Goal: Task Accomplishment & Management: Manage account settings

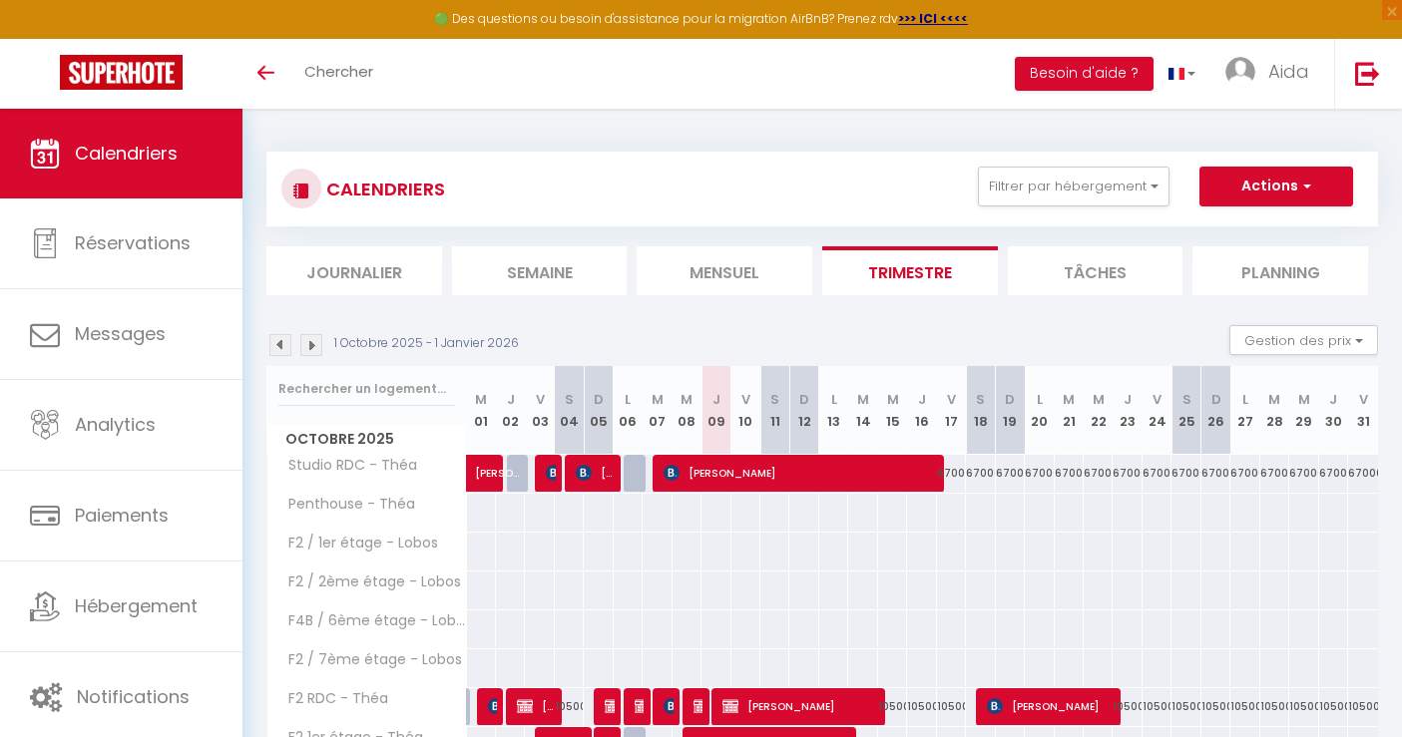
scroll to position [332, 0]
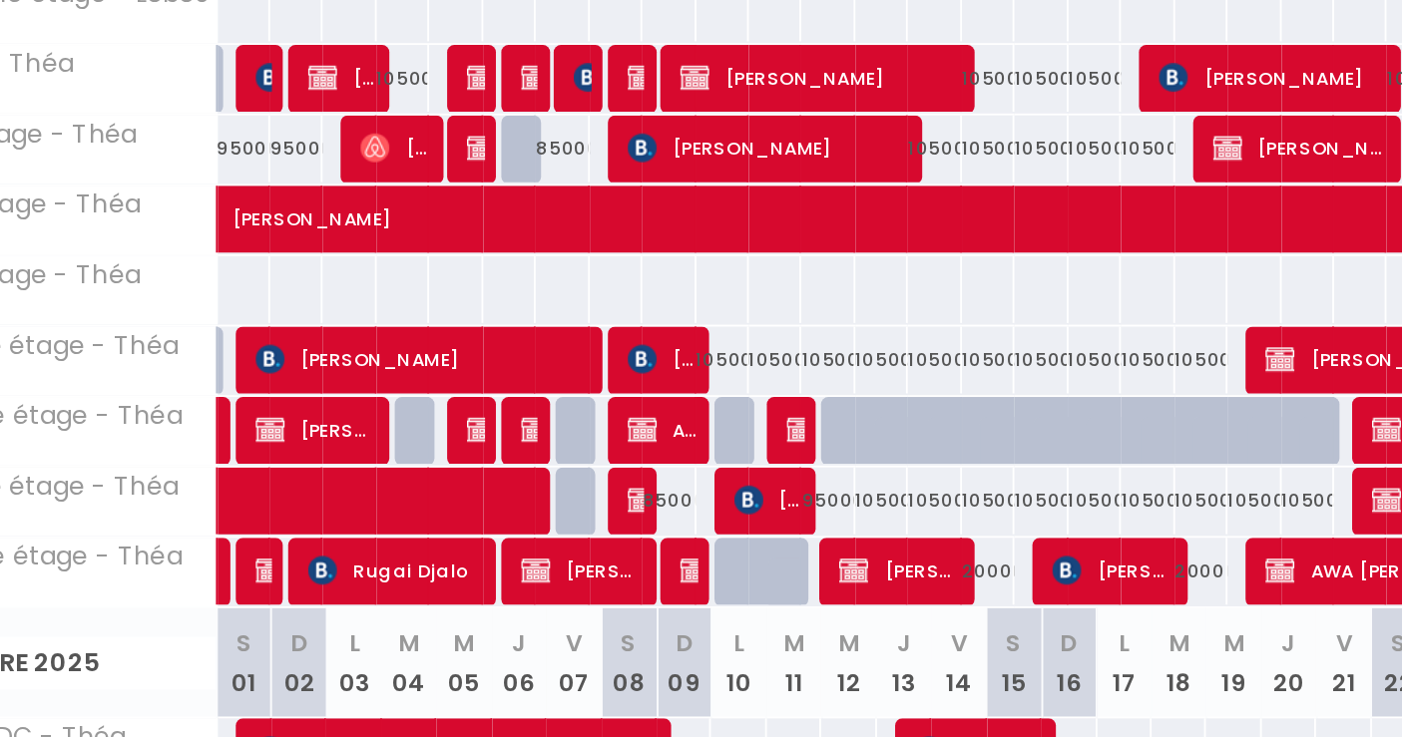
scroll to position [456, 0]
click at [751, 409] on div "105000" at bounding box center [745, 406] width 29 height 37
type input "105000"
type input "Ven 10 Octobre 2025"
type input "Sam 11 Octobre 2025"
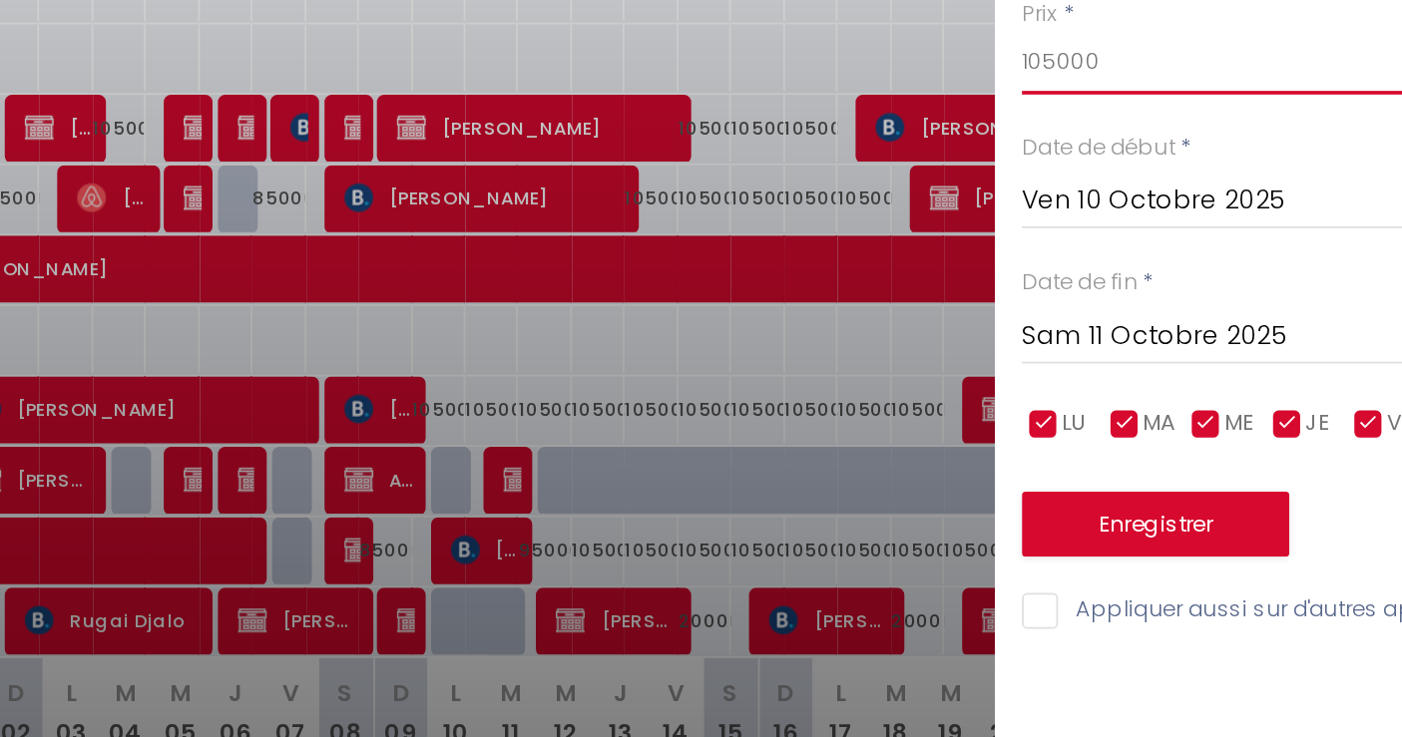
click at [1147, 227] on input "105000" at bounding box center [1235, 215] width 334 height 36
type input "1"
type input "95000"
click at [1116, 467] on button "Enregistrer" at bounding box center [1142, 470] width 148 height 36
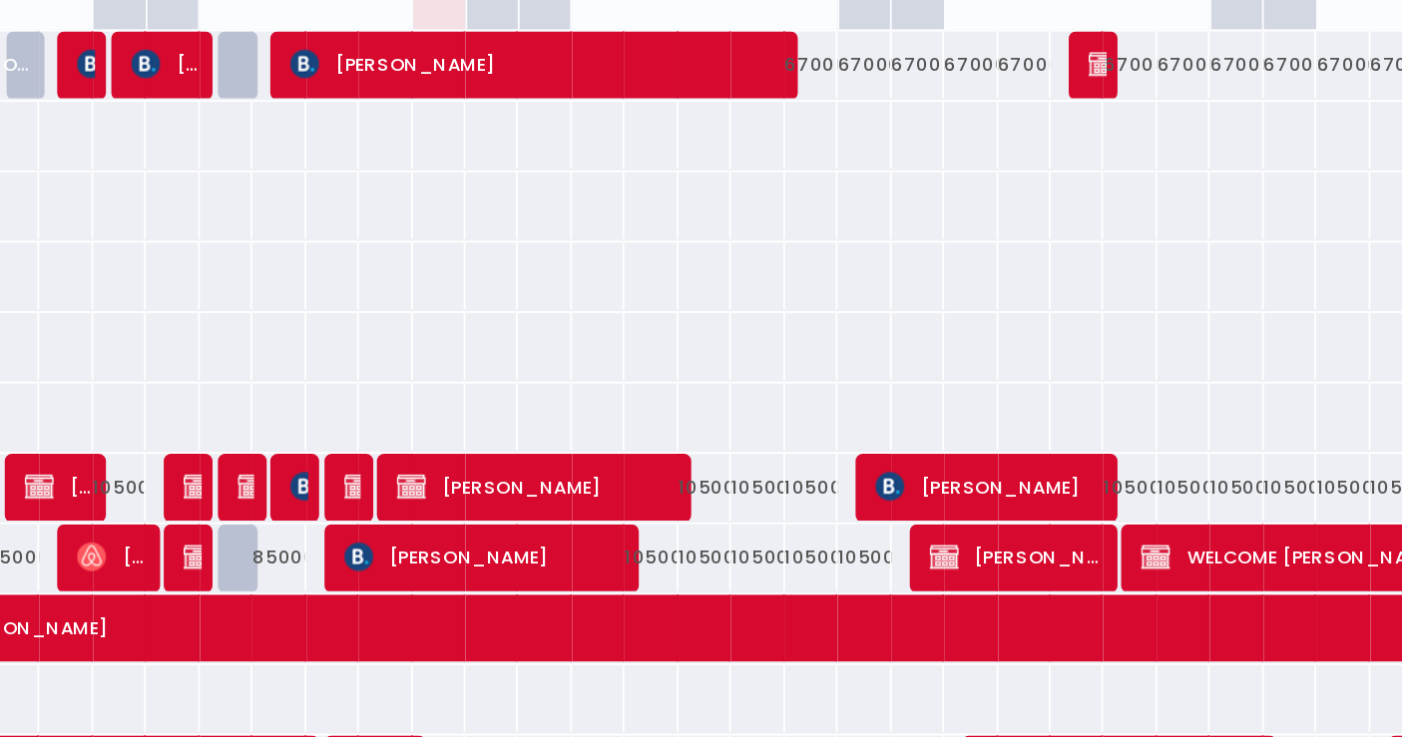
scroll to position [306, 0]
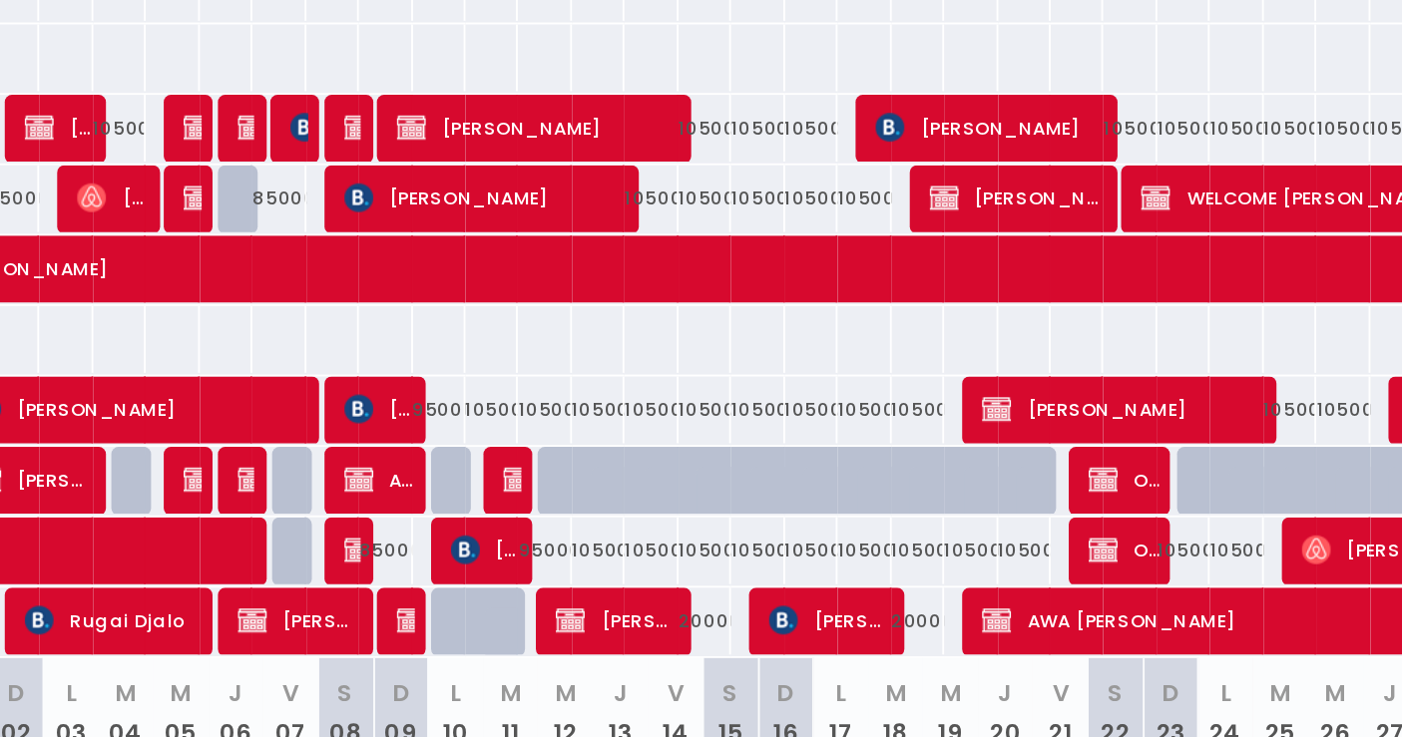
click at [770, 550] on div "105000" at bounding box center [774, 556] width 29 height 37
type input "105000"
type input "Sam 11 Octobre 2025"
type input "Dim 12 Octobre 2025"
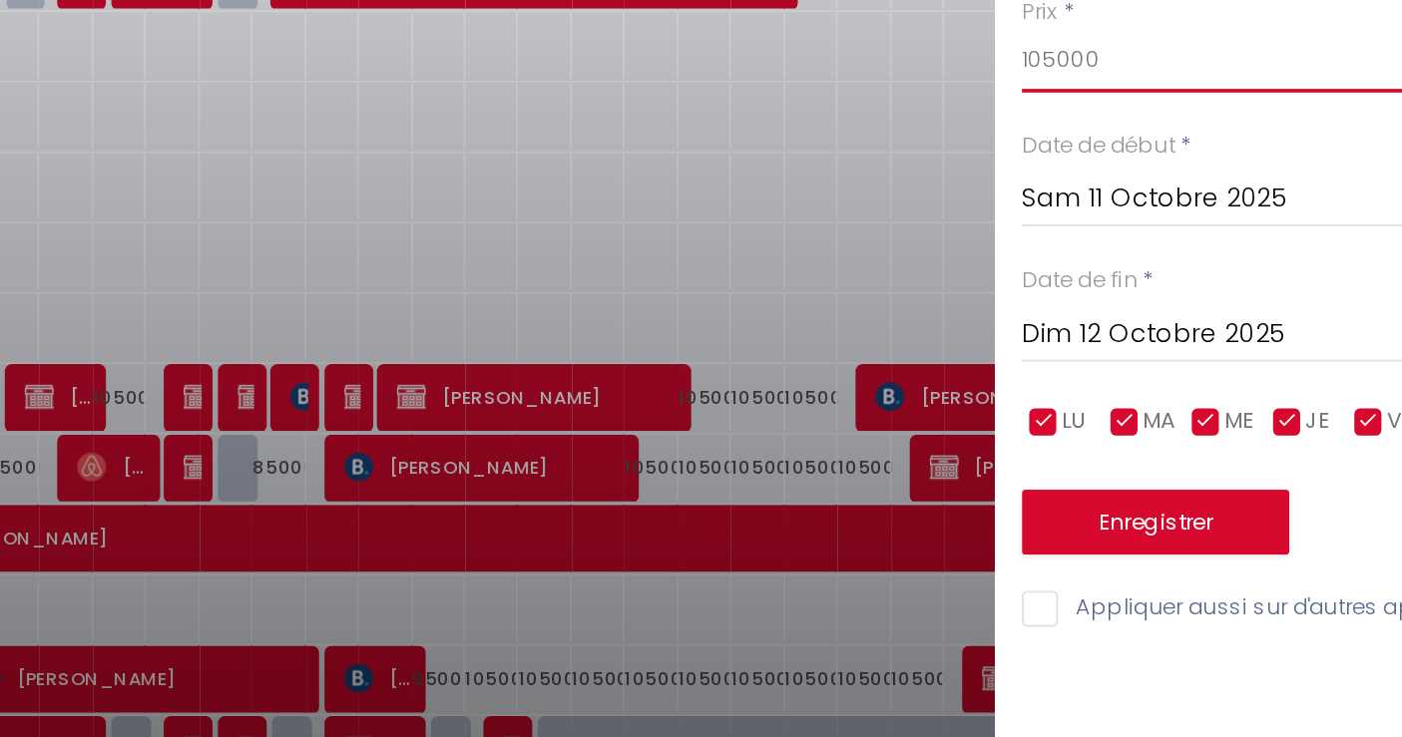
click at [1134, 231] on input "105000" at bounding box center [1235, 215] width 334 height 36
type input "1"
type input "95000"
click at [1123, 486] on button "Enregistrer" at bounding box center [1142, 470] width 148 height 36
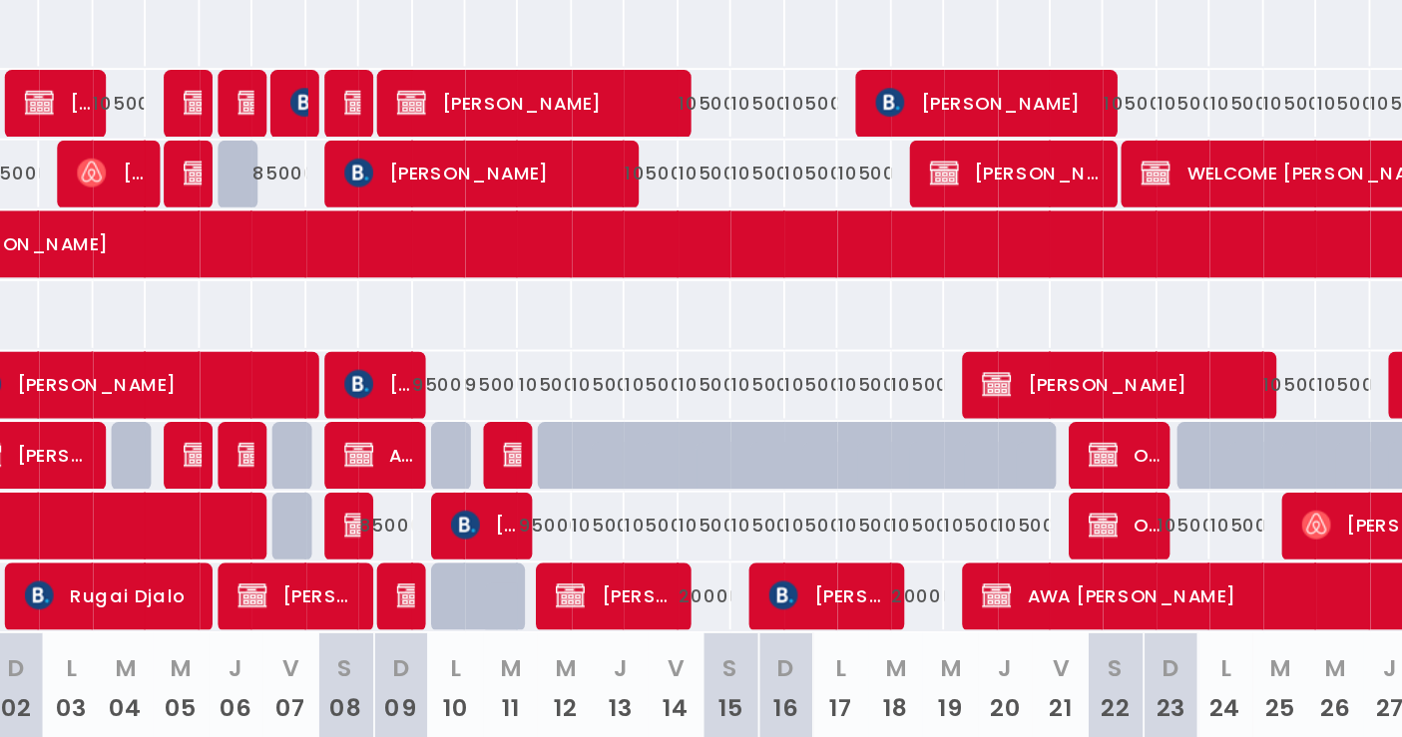
scroll to position [321, 0]
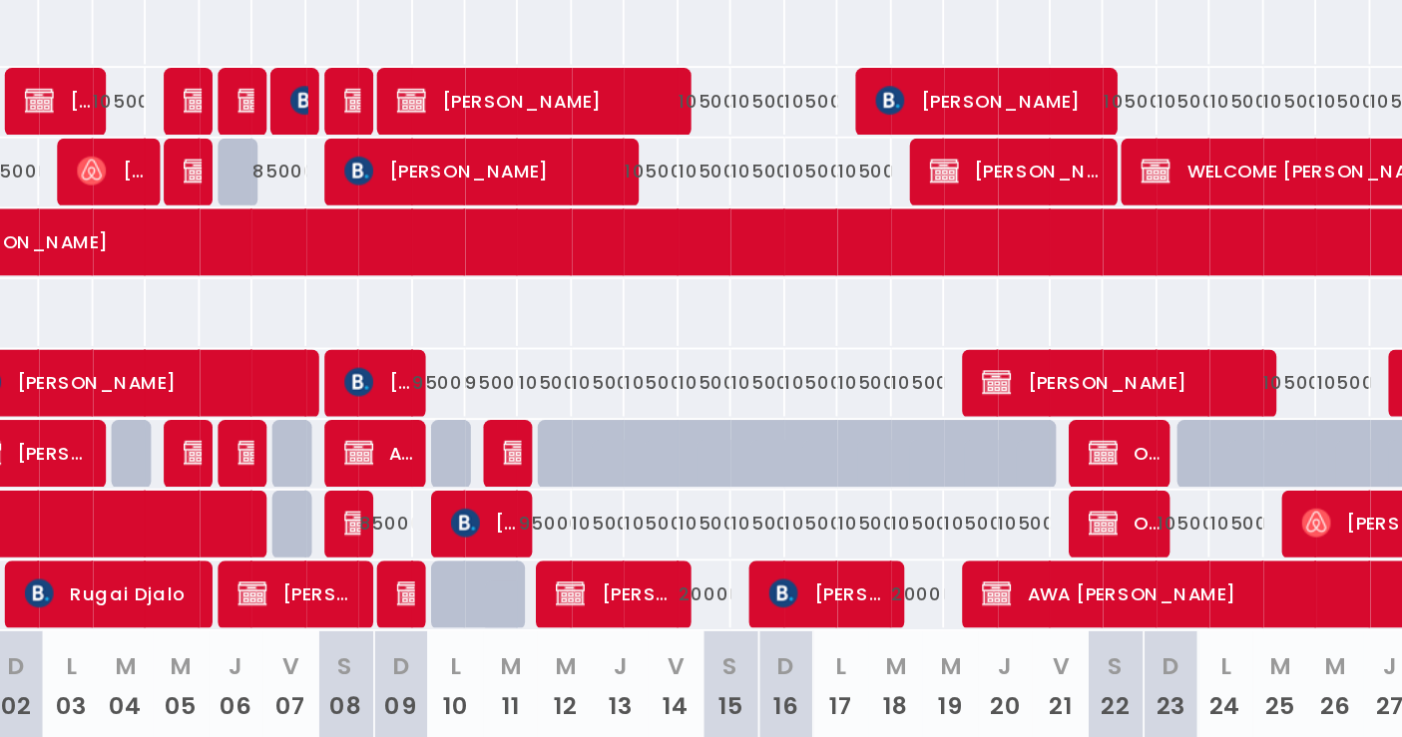
click at [801, 541] on div "105000" at bounding box center [803, 541] width 29 height 37
type input "105000"
type input "Dim 12 Octobre 2025"
type input "Lun 13 Octobre 2025"
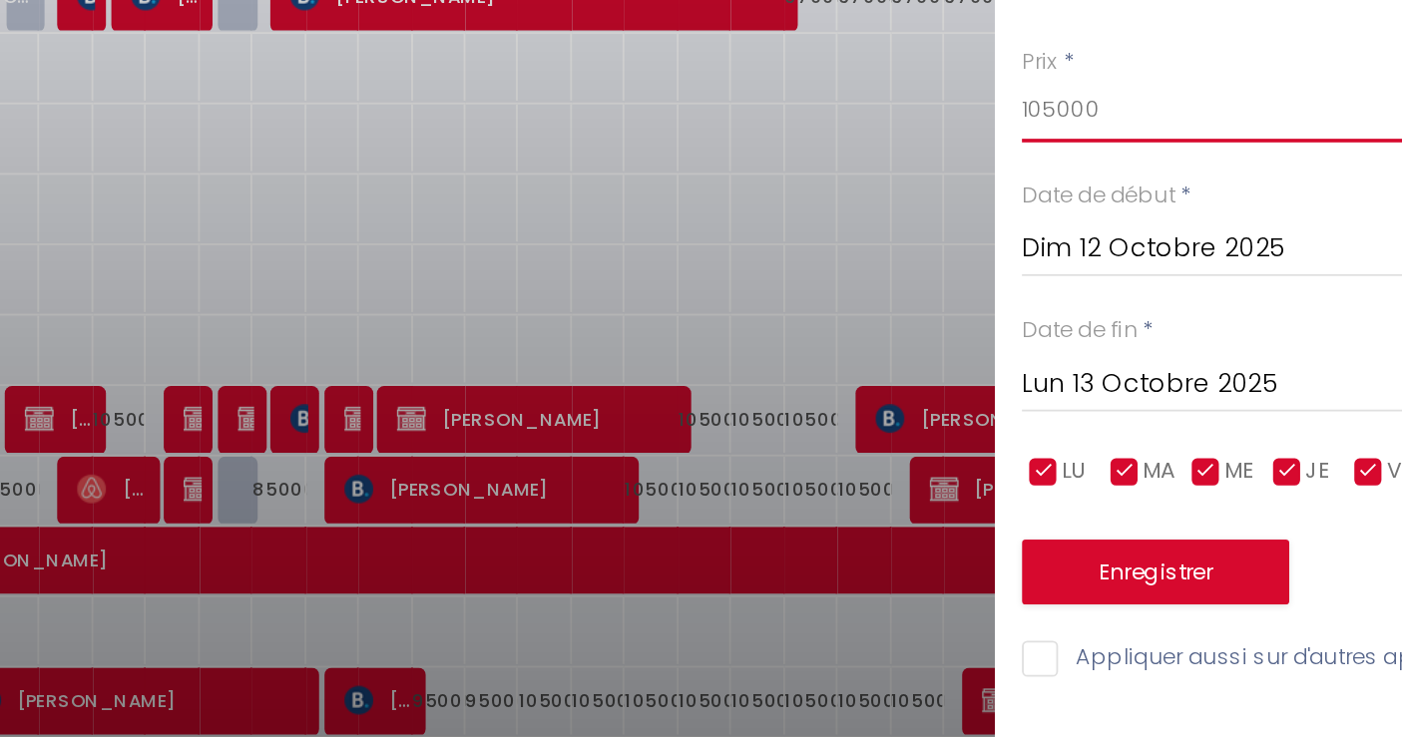
click at [1176, 220] on input "105000" at bounding box center [1235, 215] width 334 height 36
type input "1"
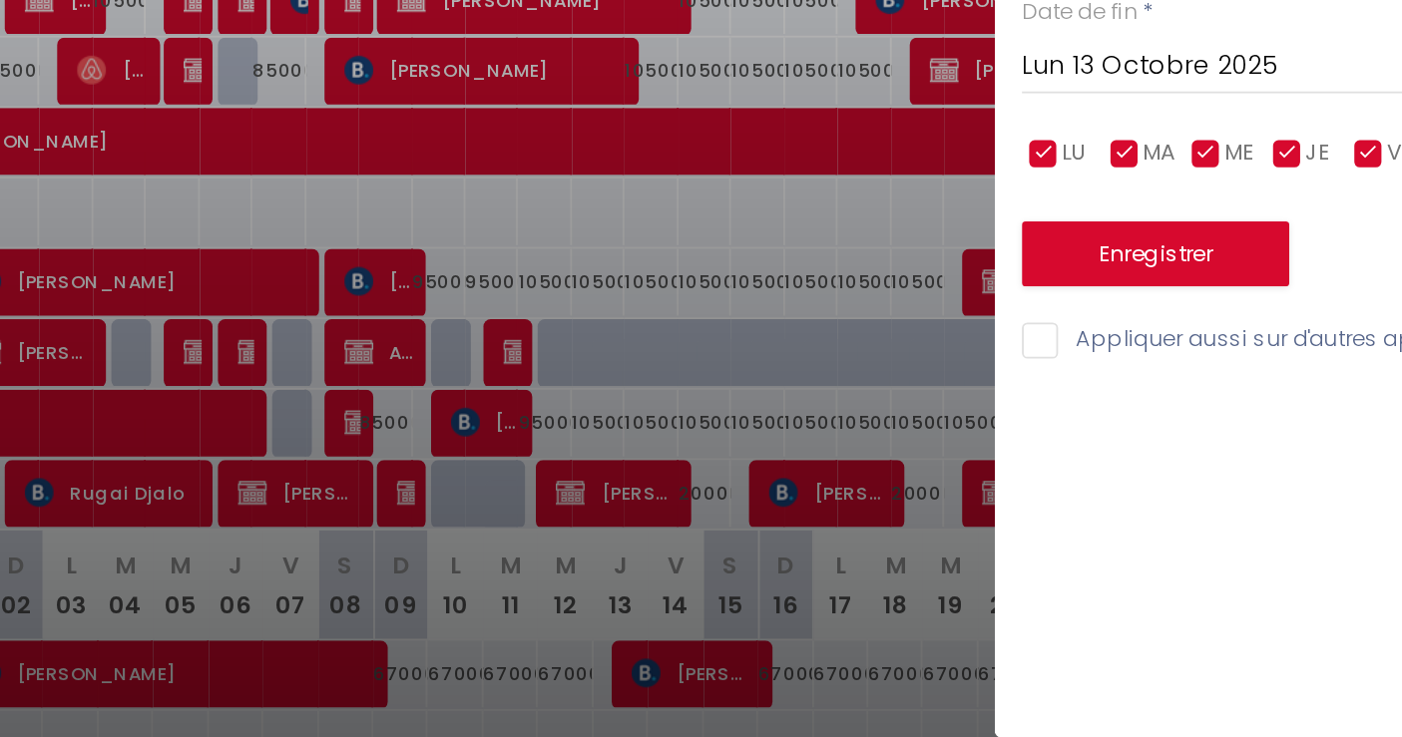
type input "95000"
click at [1133, 471] on button "Enregistrer" at bounding box center [1142, 470] width 148 height 36
